Goal: Task Accomplishment & Management: Manage account settings

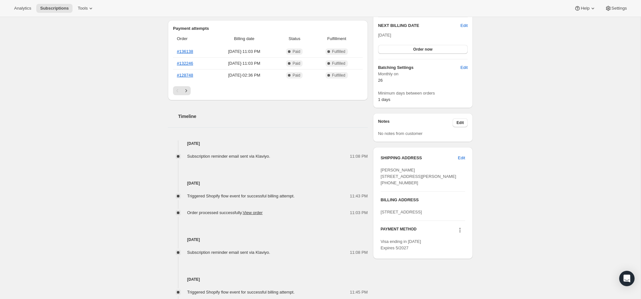
scroll to position [167, 0]
click at [463, 157] on span "Edit" at bounding box center [461, 157] width 7 height 6
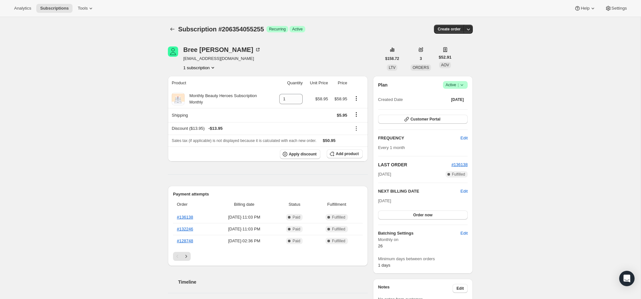
select select "[GEOGRAPHIC_DATA]"
select select "CA"
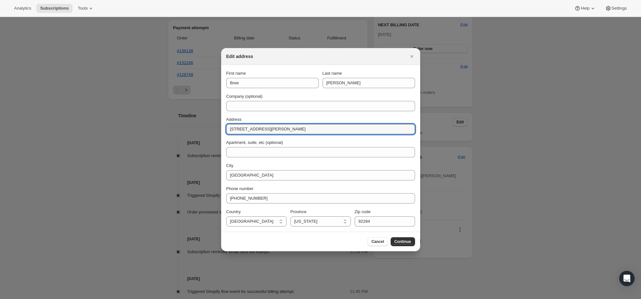
paste input "[STREET_ADDRESS]"
drag, startPoint x: 289, startPoint y: 128, endPoint x: 222, endPoint y: 124, distance: 67.2
click at [222, 124] on section "First name Bree Last name [PERSON_NAME] Company (optional) Address [STREET_ADDR…" at bounding box center [320, 148] width 199 height 167
click at [273, 128] on input "[STREET_ADDRESS]" at bounding box center [320, 129] width 189 height 10
drag, startPoint x: 273, startPoint y: 128, endPoint x: 341, endPoint y: 128, distance: 68.0
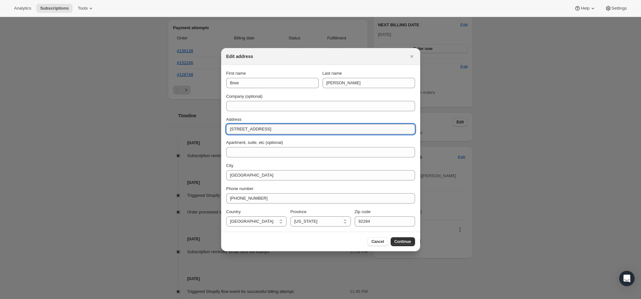
click at [341, 128] on input "[STREET_ADDRESS]" at bounding box center [320, 129] width 189 height 10
type input "7379 Chippewa Trail"
click at [401, 242] on span "Continue" at bounding box center [402, 241] width 17 height 5
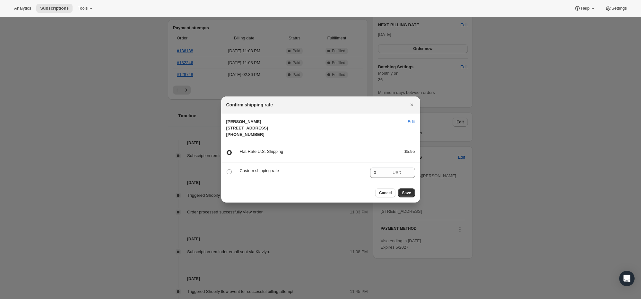
click at [401, 239] on div at bounding box center [320, 149] width 641 height 299
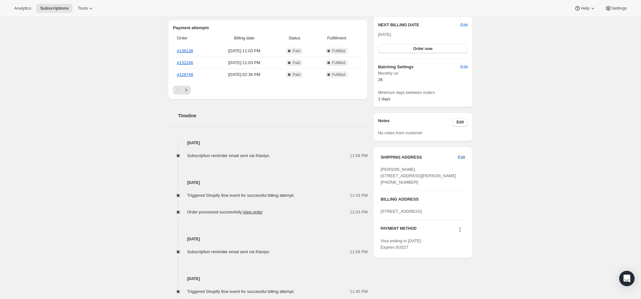
click at [465, 157] on button "Edit" at bounding box center [461, 157] width 15 height 10
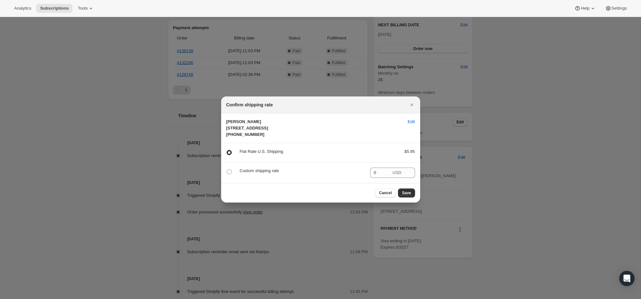
scroll to position [0, 0]
click at [405, 196] on span "Save" at bounding box center [406, 193] width 9 height 5
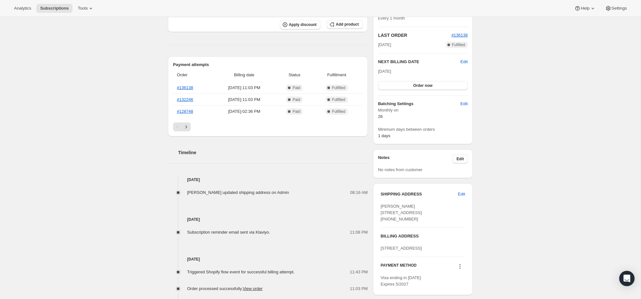
scroll to position [194, 0]
